Goal: Information Seeking & Learning: Check status

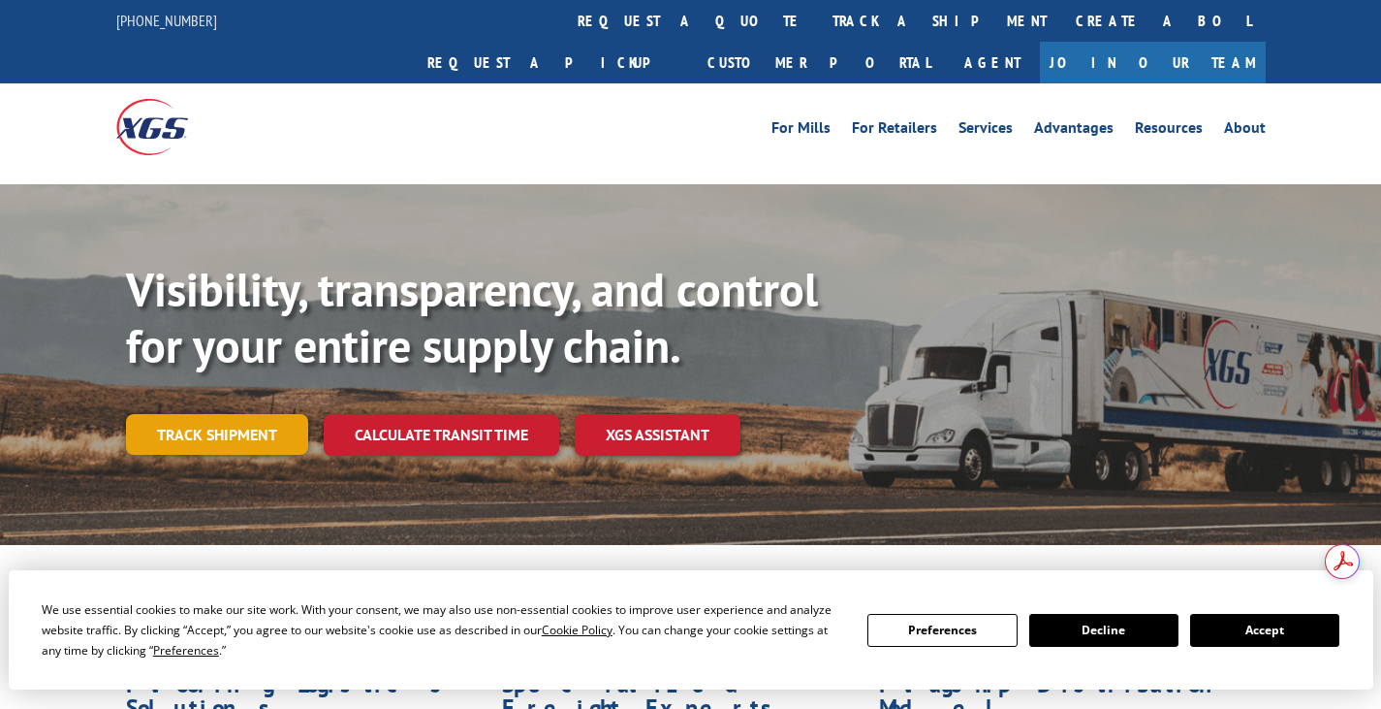
click at [245, 414] on link "Track shipment" at bounding box center [217, 434] width 182 height 41
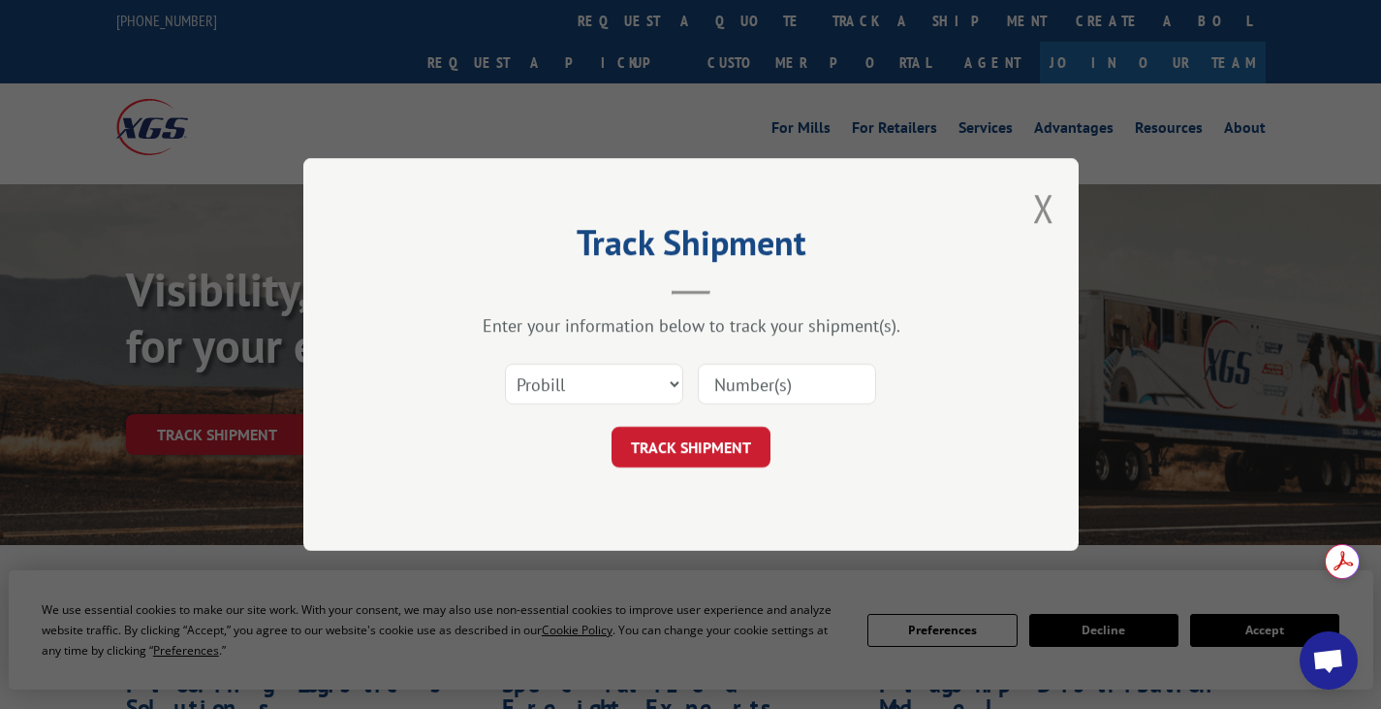
click at [741, 390] on input at bounding box center [787, 383] width 178 height 41
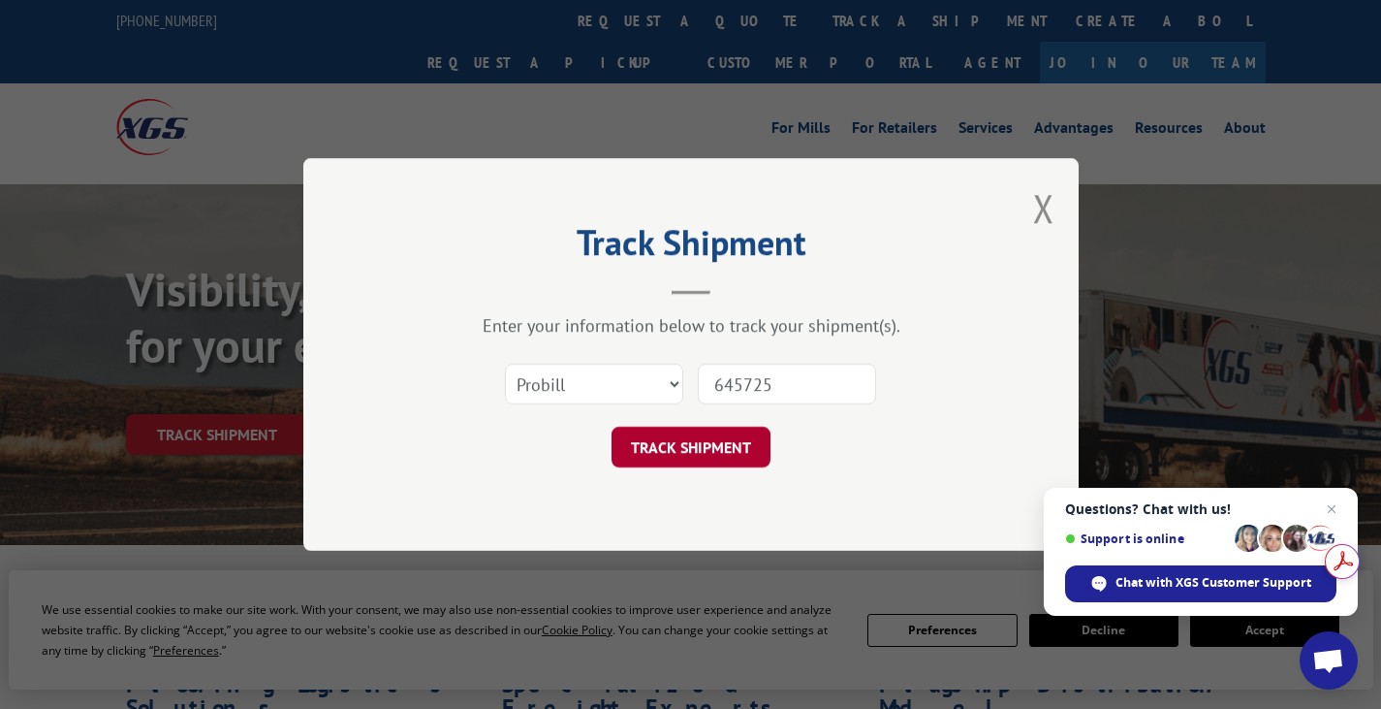
type input "645725"
click at [711, 454] on button "TRACK SHIPMENT" at bounding box center [691, 446] width 159 height 41
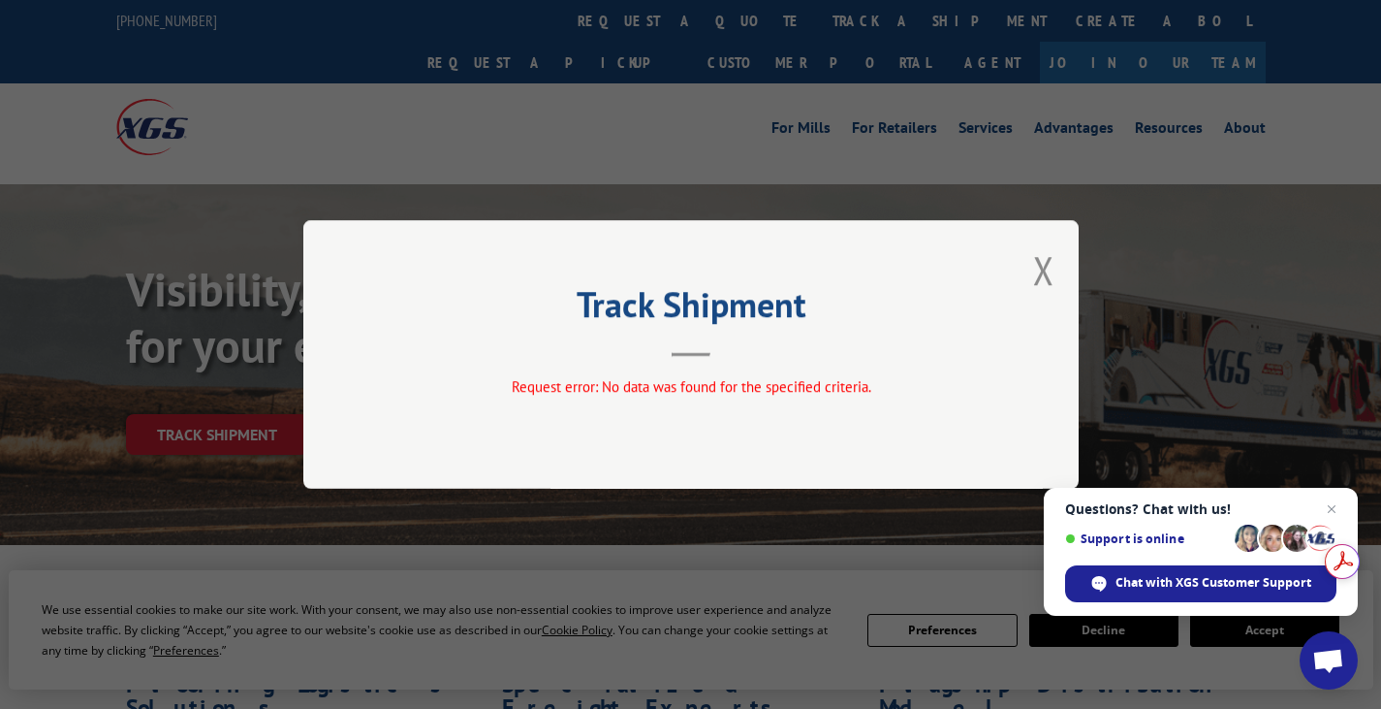
click at [900, 332] on header "Track Shipment" at bounding box center [691, 324] width 582 height 66
click at [411, 169] on div "Track Shipment Request error: No data was found for the specified criteria." at bounding box center [690, 354] width 1381 height 709
click at [1047, 270] on button "Close modal" at bounding box center [1043, 269] width 21 height 51
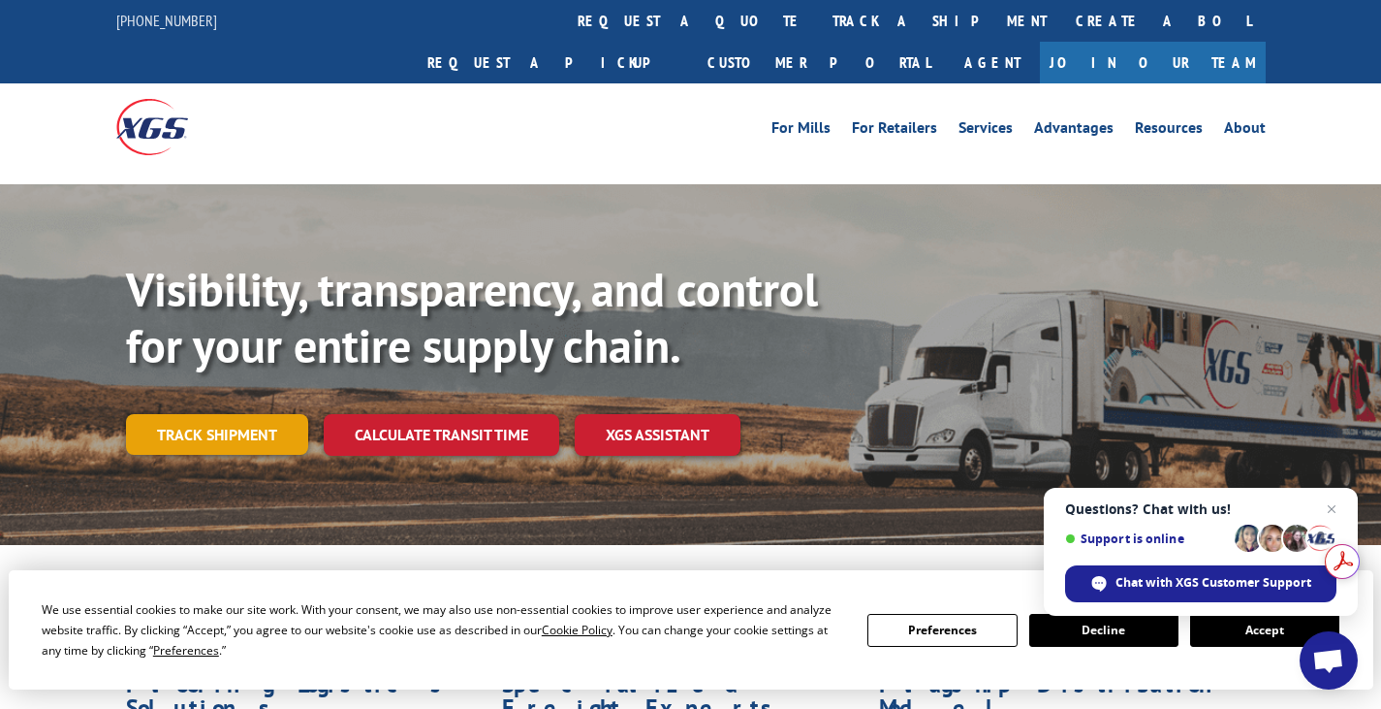
click at [173, 414] on link "Track shipment" at bounding box center [217, 434] width 182 height 41
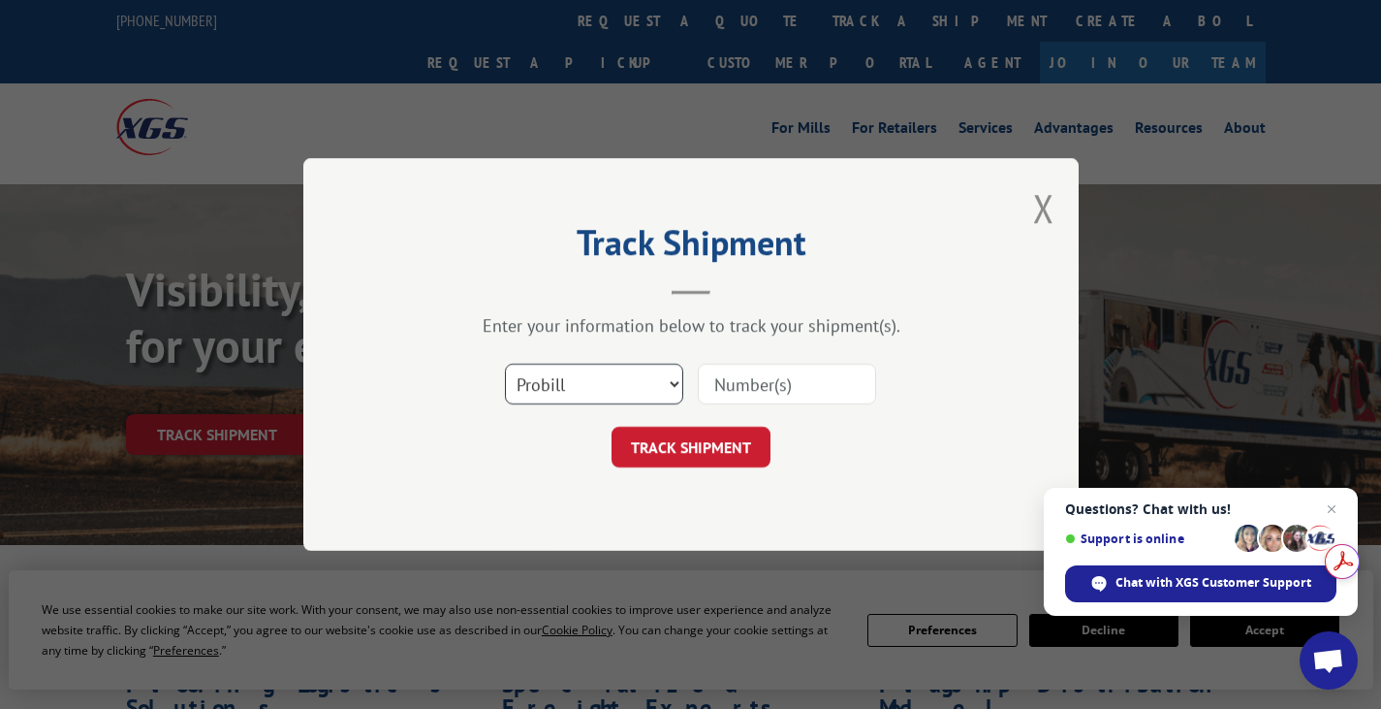
click at [674, 389] on select "Select category... Probill BOL PO" at bounding box center [594, 383] width 178 height 41
select select "bol"
click at [505, 363] on select "Select category... Probill BOL PO" at bounding box center [594, 383] width 178 height 41
click at [746, 390] on input at bounding box center [787, 383] width 178 height 41
type input "645725"
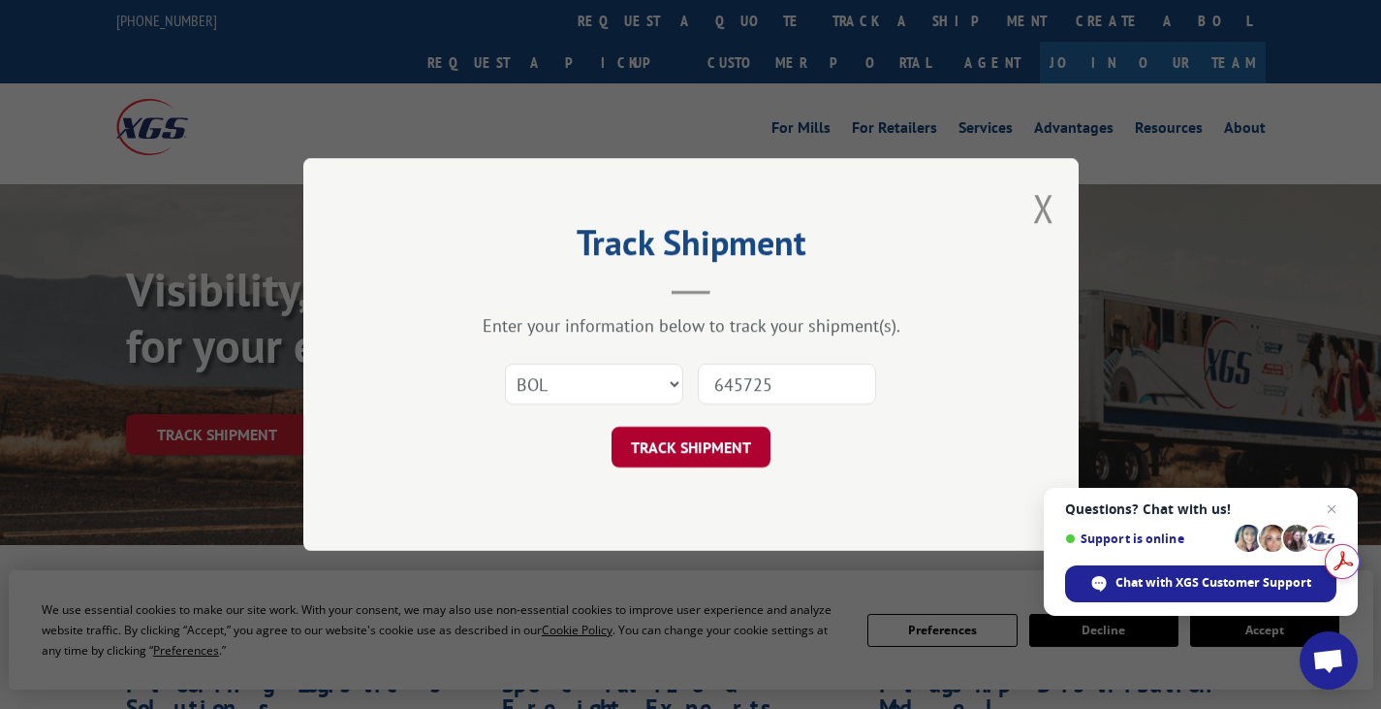
click at [730, 440] on button "TRACK SHIPMENT" at bounding box center [691, 446] width 159 height 41
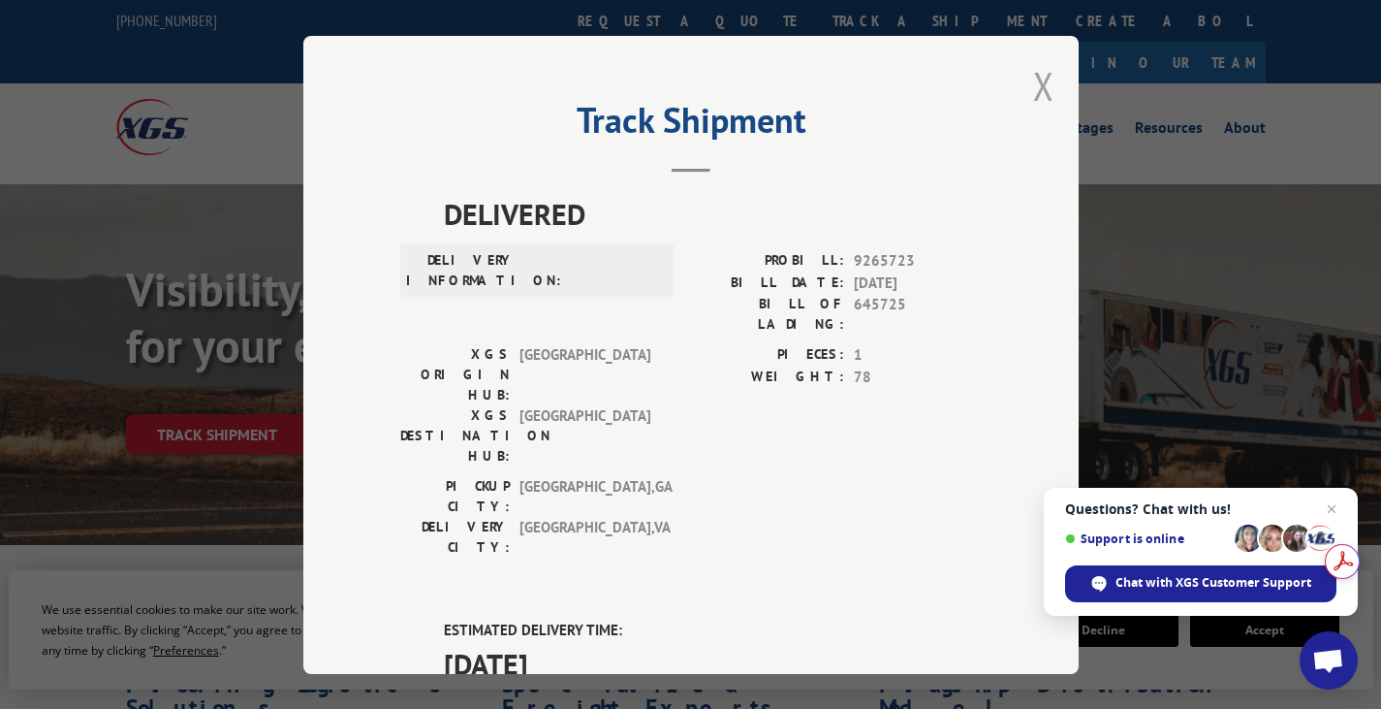
click at [1043, 79] on button "Close modal" at bounding box center [1043, 85] width 21 height 51
